Goal: Information Seeking & Learning: Learn about a topic

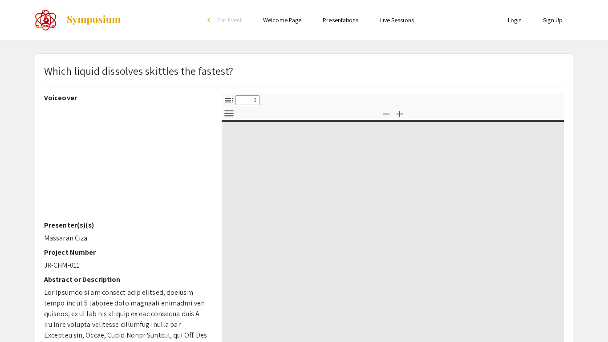
select select "custom"
type input "0"
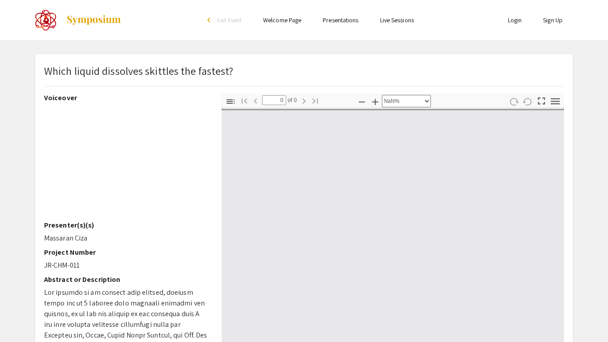
select select "auto"
type input "1"
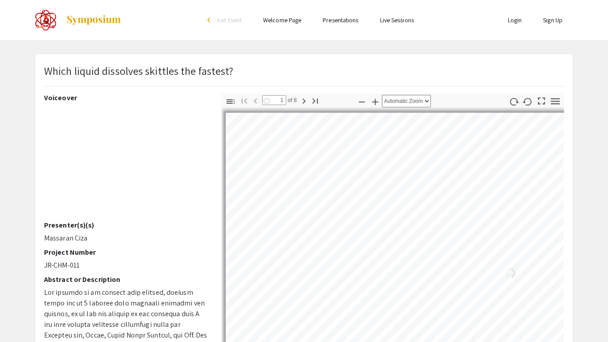
select select "auto"
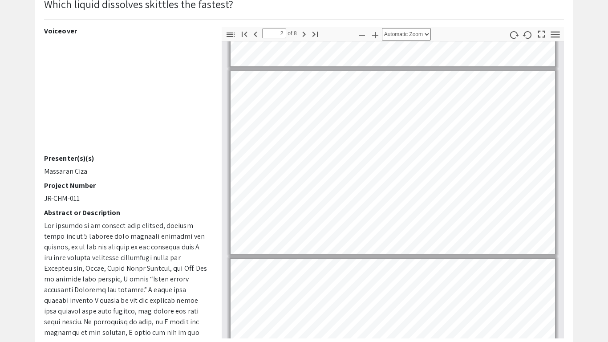
scroll to position [163, 0]
click at [374, 36] on icon "button" at bounding box center [375, 35] width 11 height 11
type input "1"
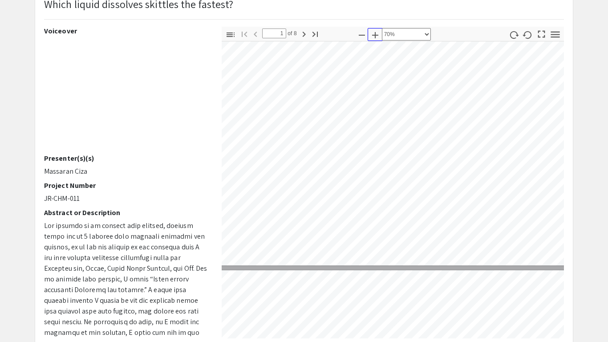
click at [374, 36] on icon "button" at bounding box center [375, 35] width 11 height 11
select select "custom"
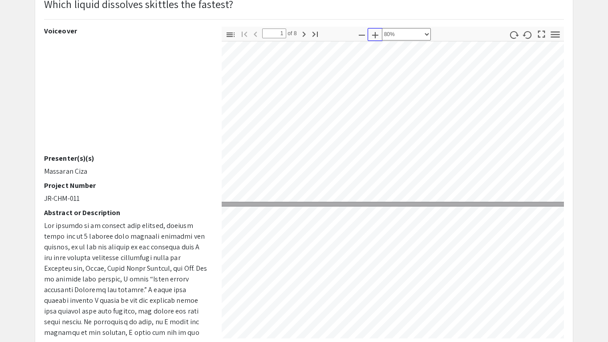
type input "2"
select select "custom"
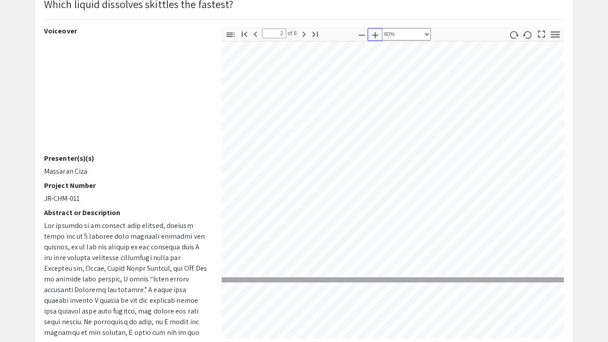
scroll to position [286, 49]
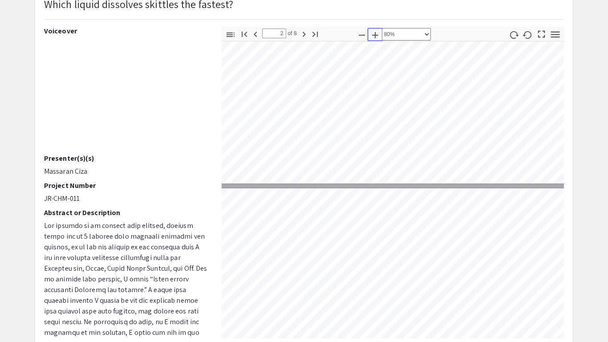
type input "3"
select select "custom"
type input "4"
select select "custom"
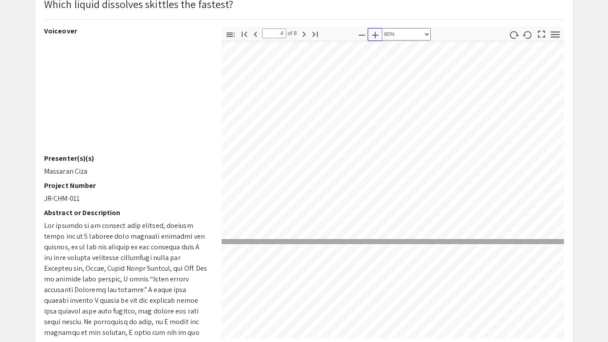
scroll to position [847, 47]
type input "5"
select select "custom"
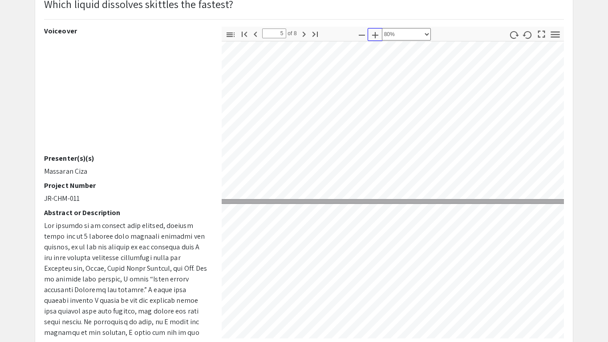
type input "6"
select select "custom"
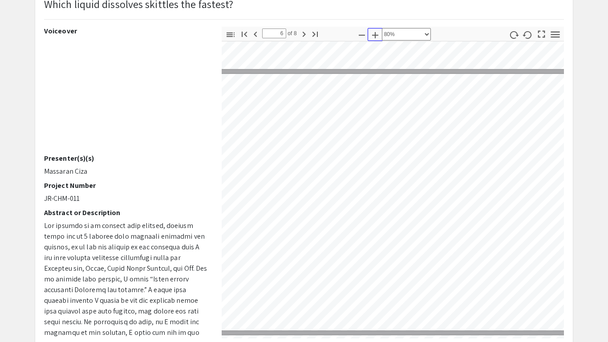
scroll to position [1280, 49]
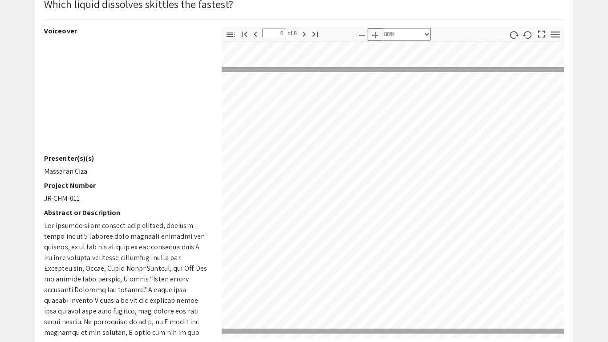
type input "7"
select select "custom"
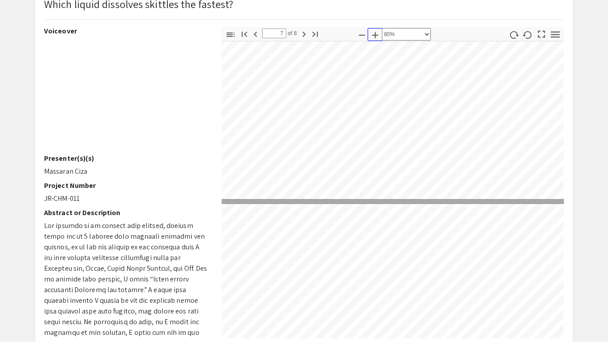
type input "8"
select select "custom"
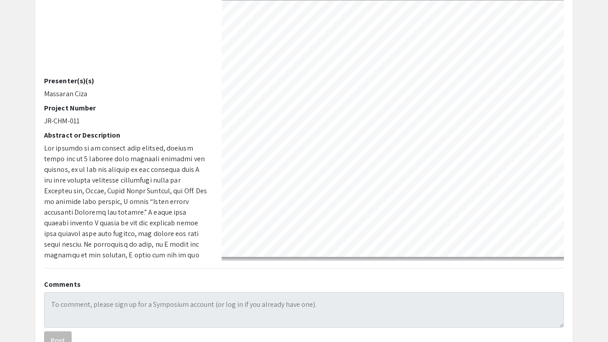
scroll to position [146, 0]
type input "7"
select select "custom"
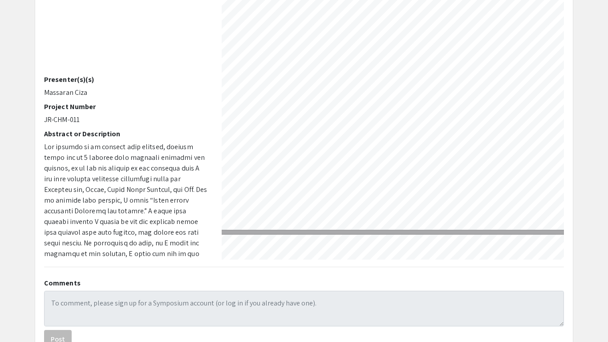
type input "6"
select select "custom"
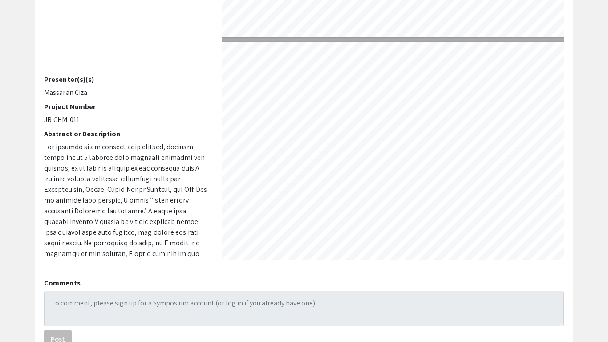
type input "5"
select select "custom"
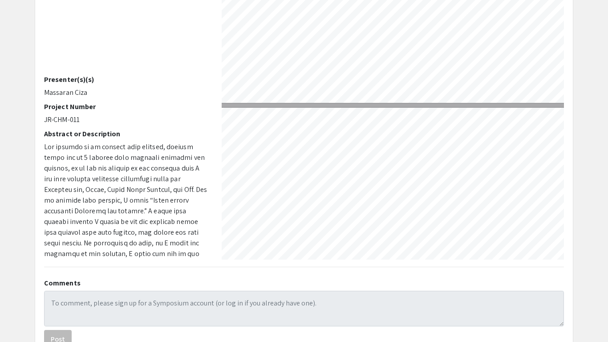
type input "4"
select select "custom"
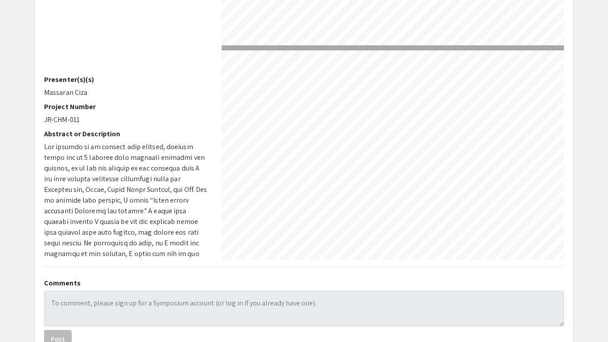
scroll to position [702, 16]
